Goal: Information Seeking & Learning: Learn about a topic

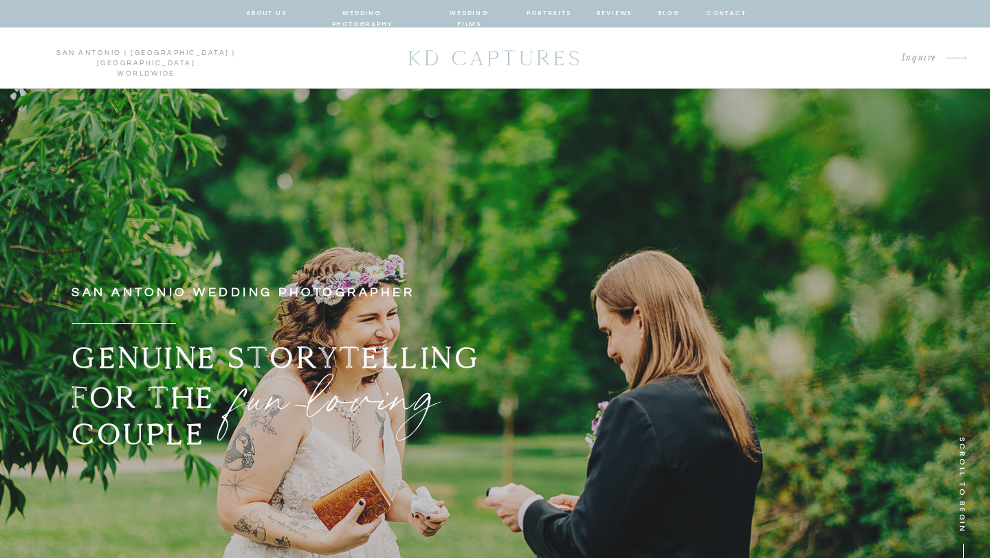
click at [667, 13] on nav "blog" at bounding box center [669, 14] width 25 height 12
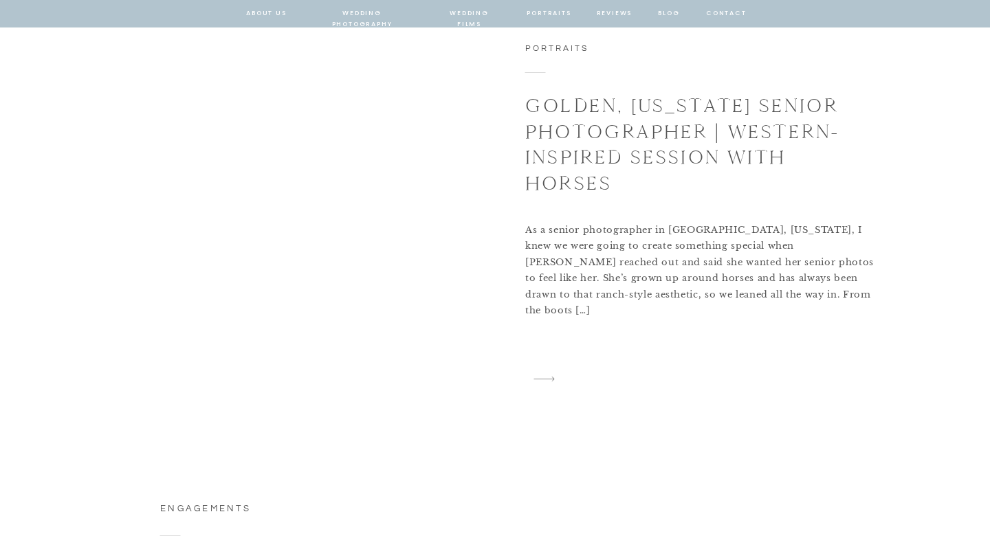
scroll to position [1117, 0]
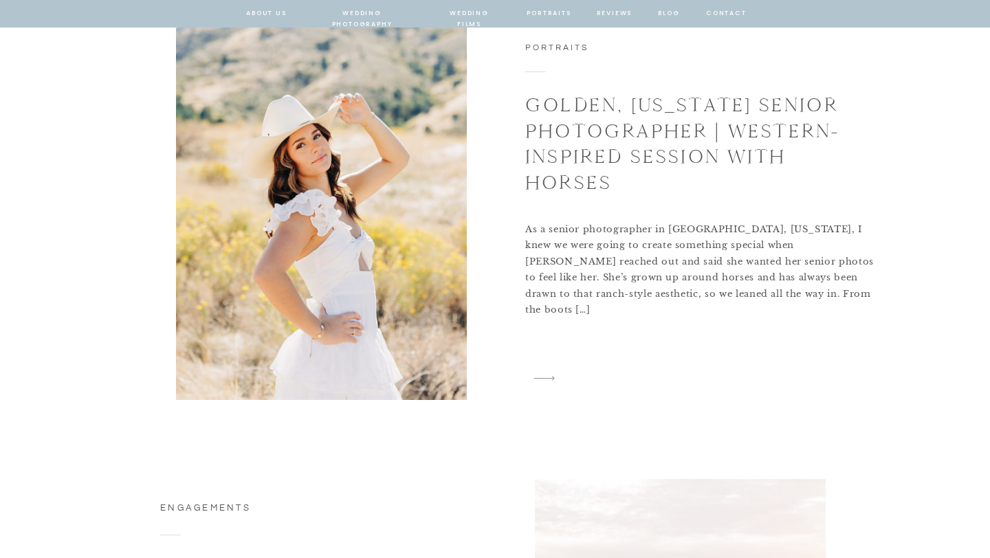
click at [339, 219] on img at bounding box center [321, 211] width 291 height 380
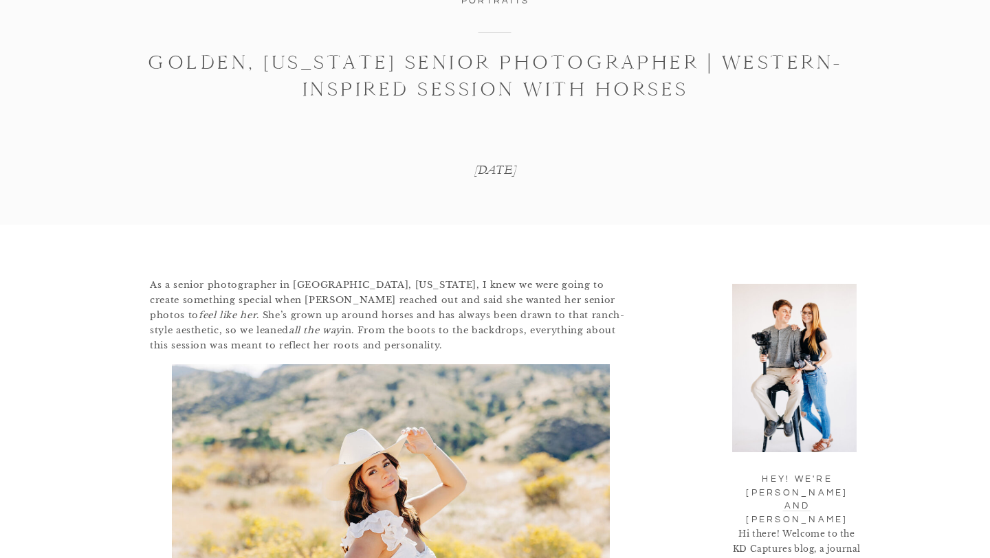
scroll to position [177, 0]
